Goal: Information Seeking & Learning: Learn about a topic

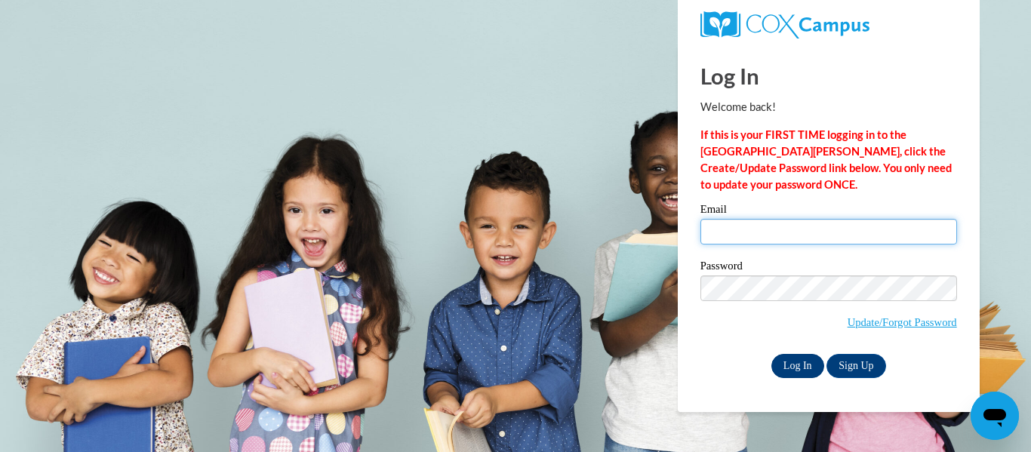
type input "aaron.butts@stephenscountyschools.org"
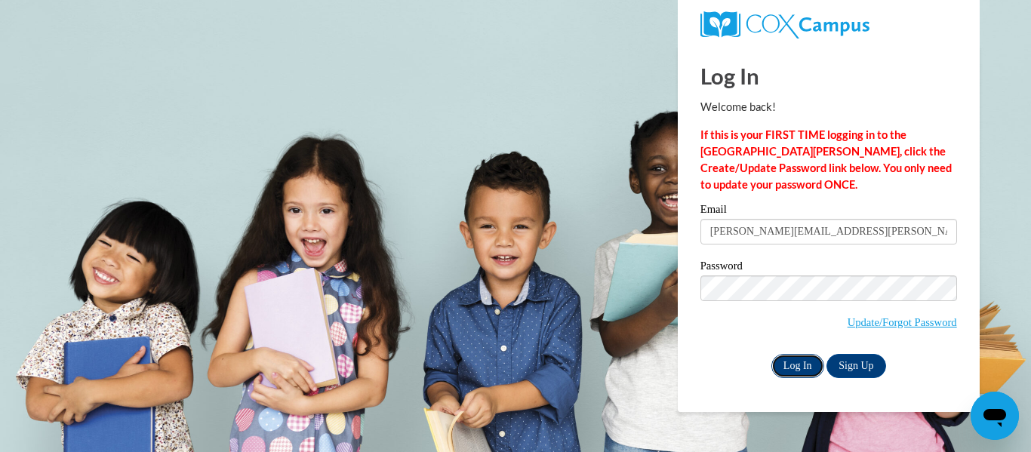
click at [787, 366] on input "Log In" at bounding box center [798, 366] width 53 height 24
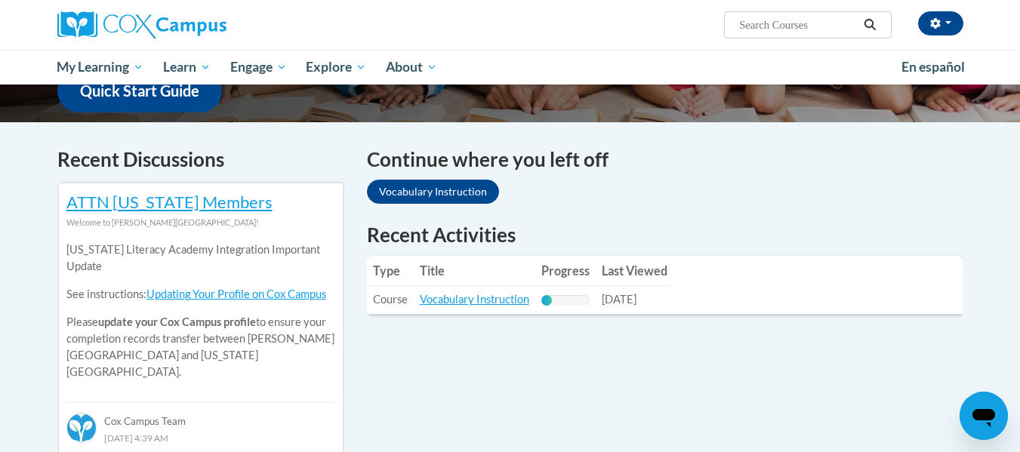
scroll to position [408, 0]
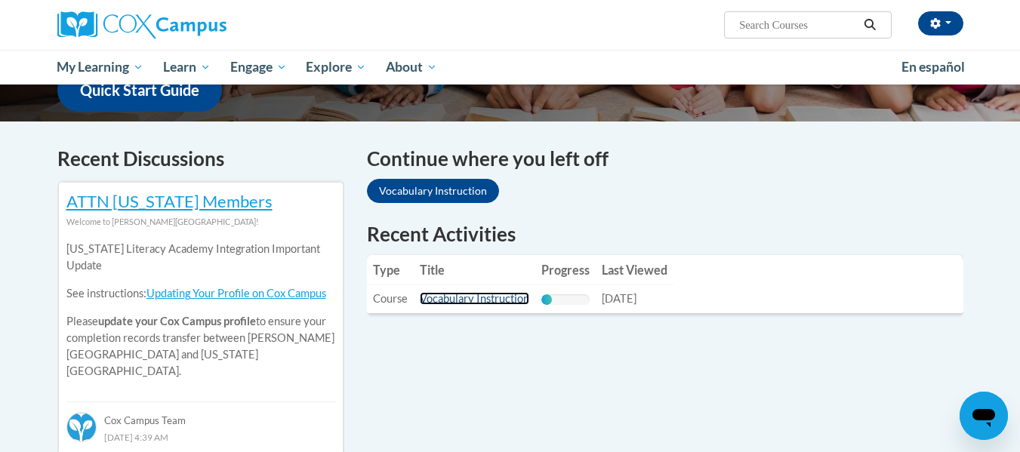
click at [496, 295] on link "Vocabulary Instruction" at bounding box center [474, 298] width 109 height 13
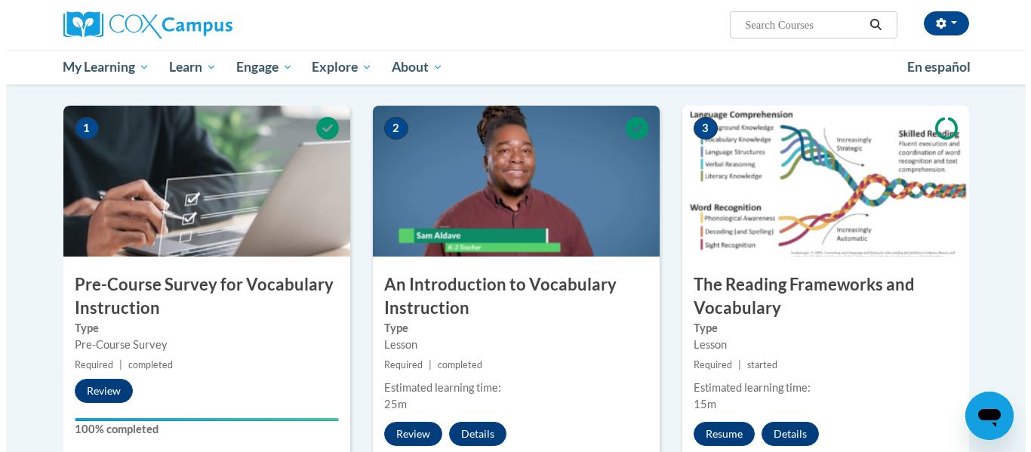
scroll to position [374, 0]
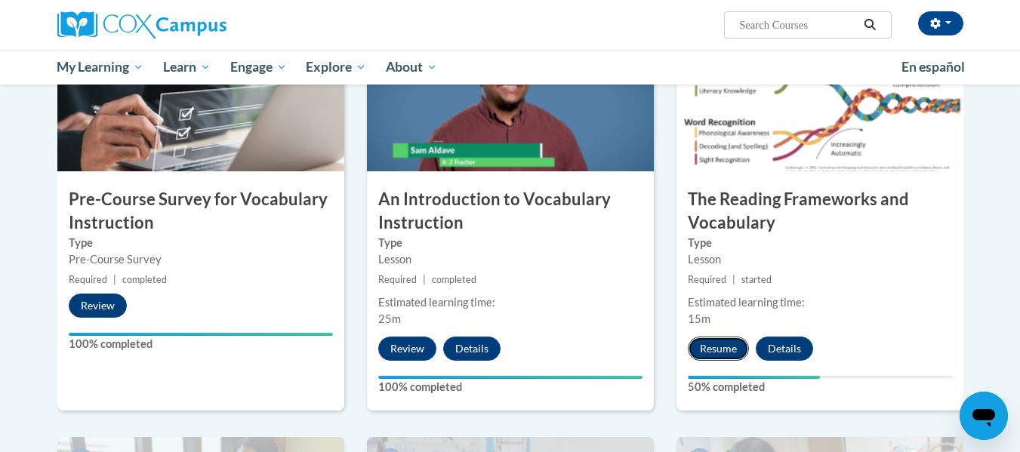
click at [726, 341] on button "Resume" at bounding box center [718, 349] width 61 height 24
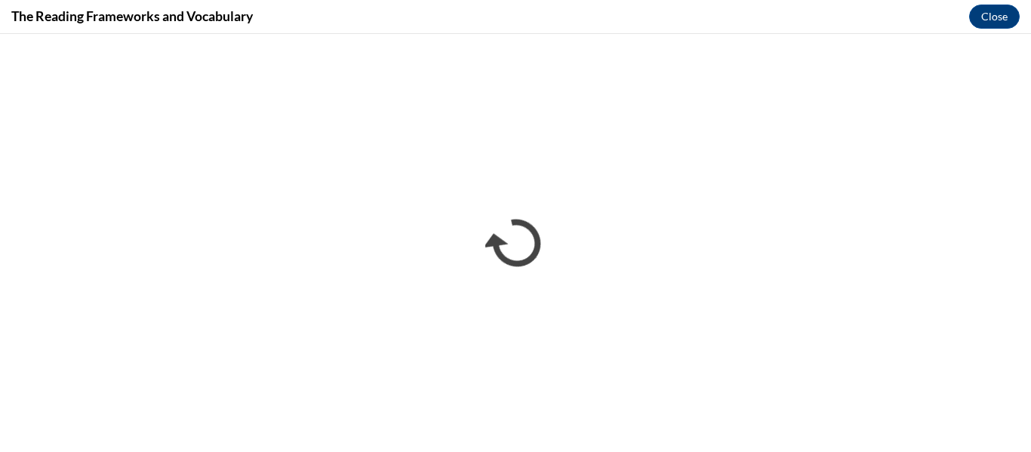
scroll to position [0, 0]
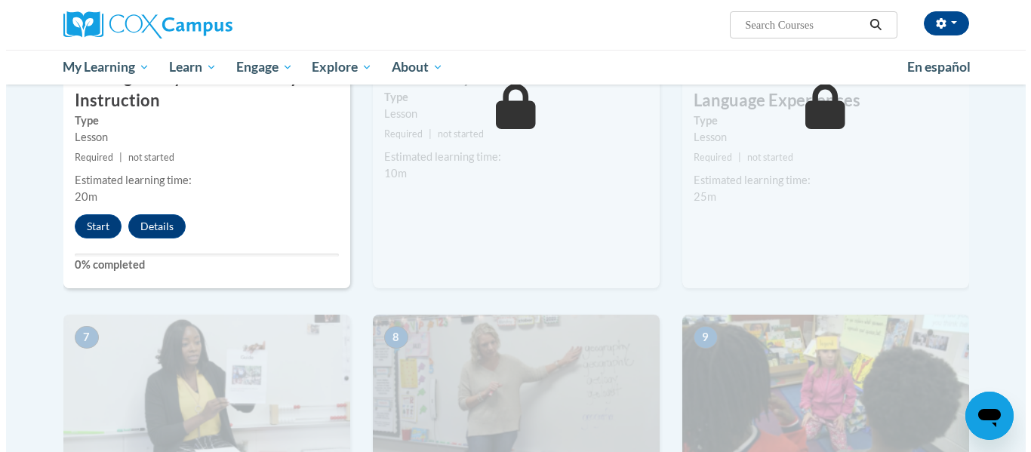
scroll to position [912, 0]
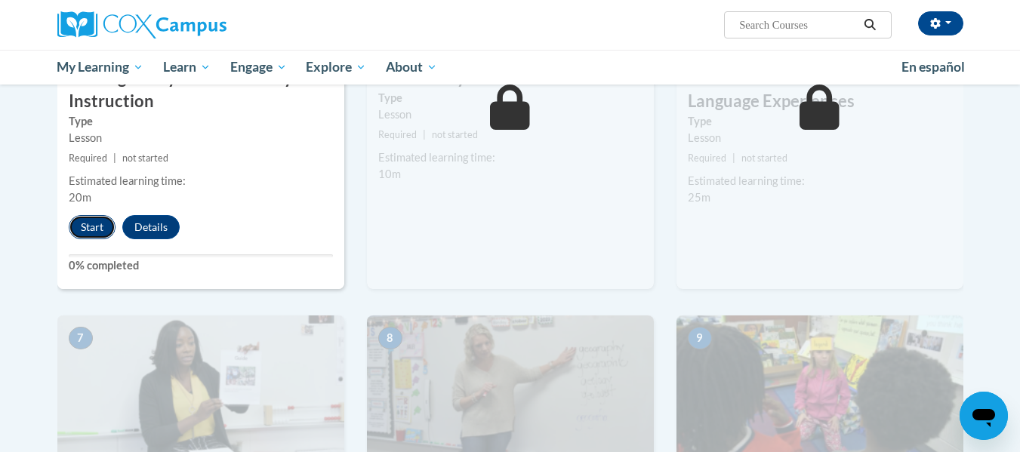
click at [97, 221] on button "Start" at bounding box center [92, 227] width 47 height 24
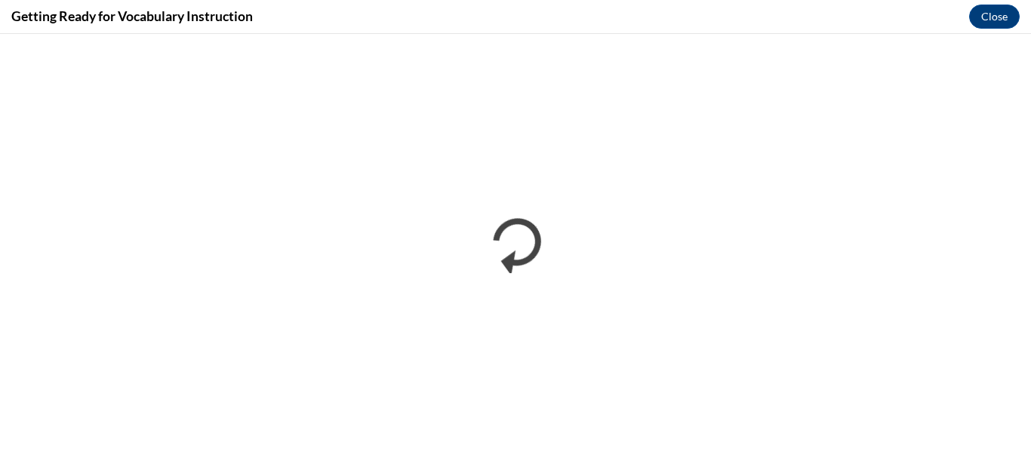
scroll to position [0, 0]
